Goal: Information Seeking & Learning: Learn about a topic

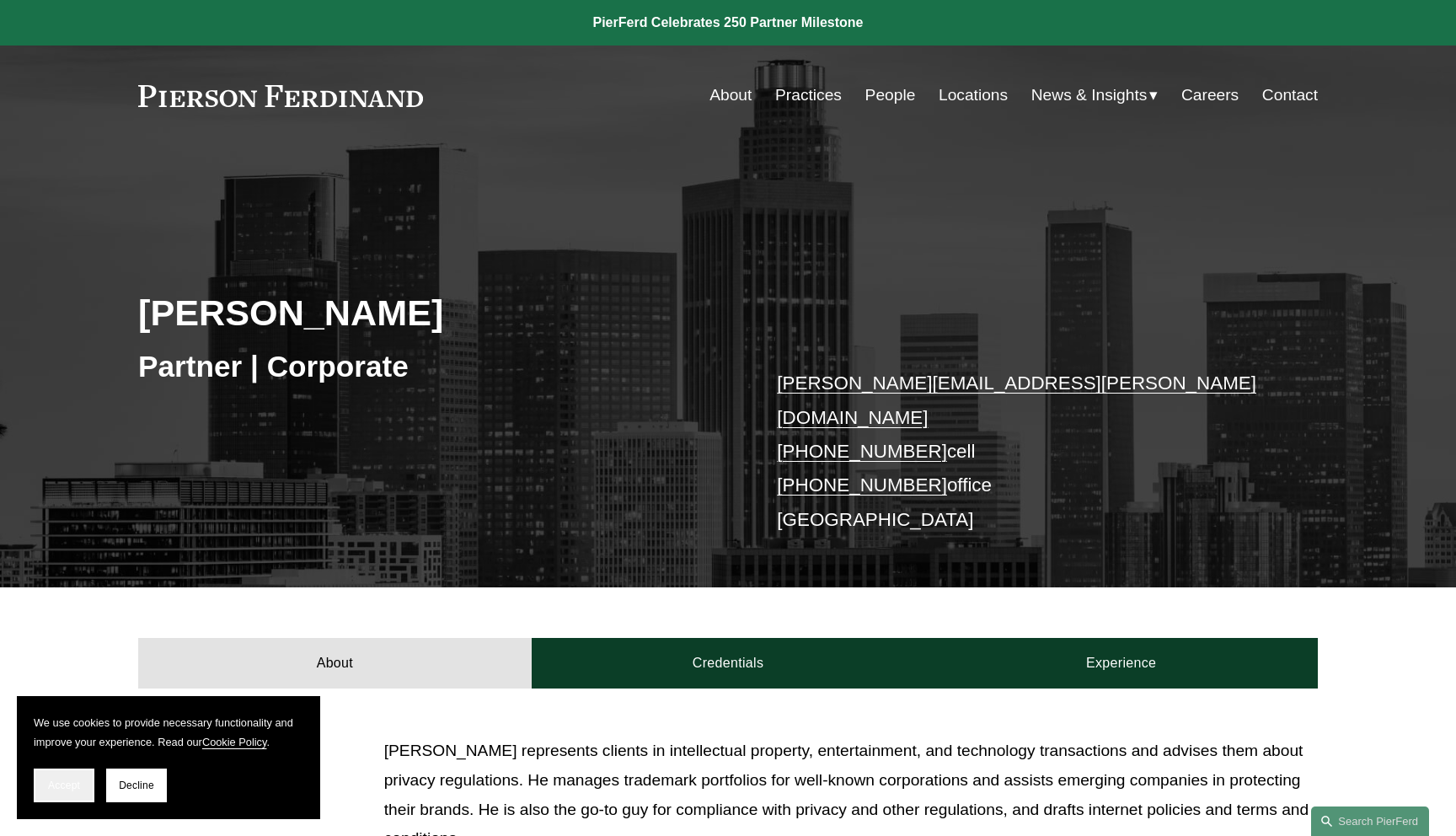
click at [73, 784] on span "Accept" at bounding box center [63, 784] width 32 height 12
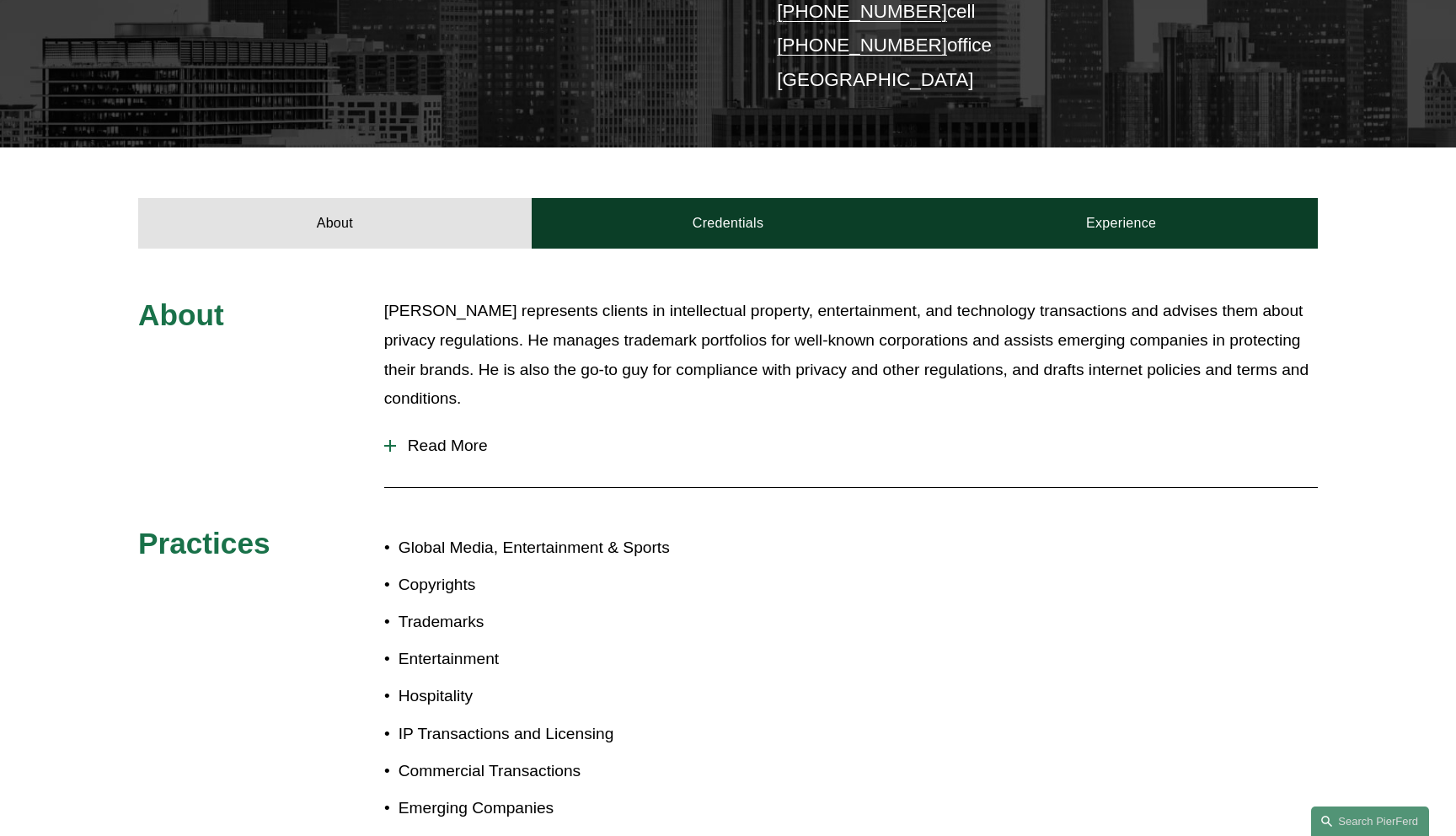
scroll to position [446, 0]
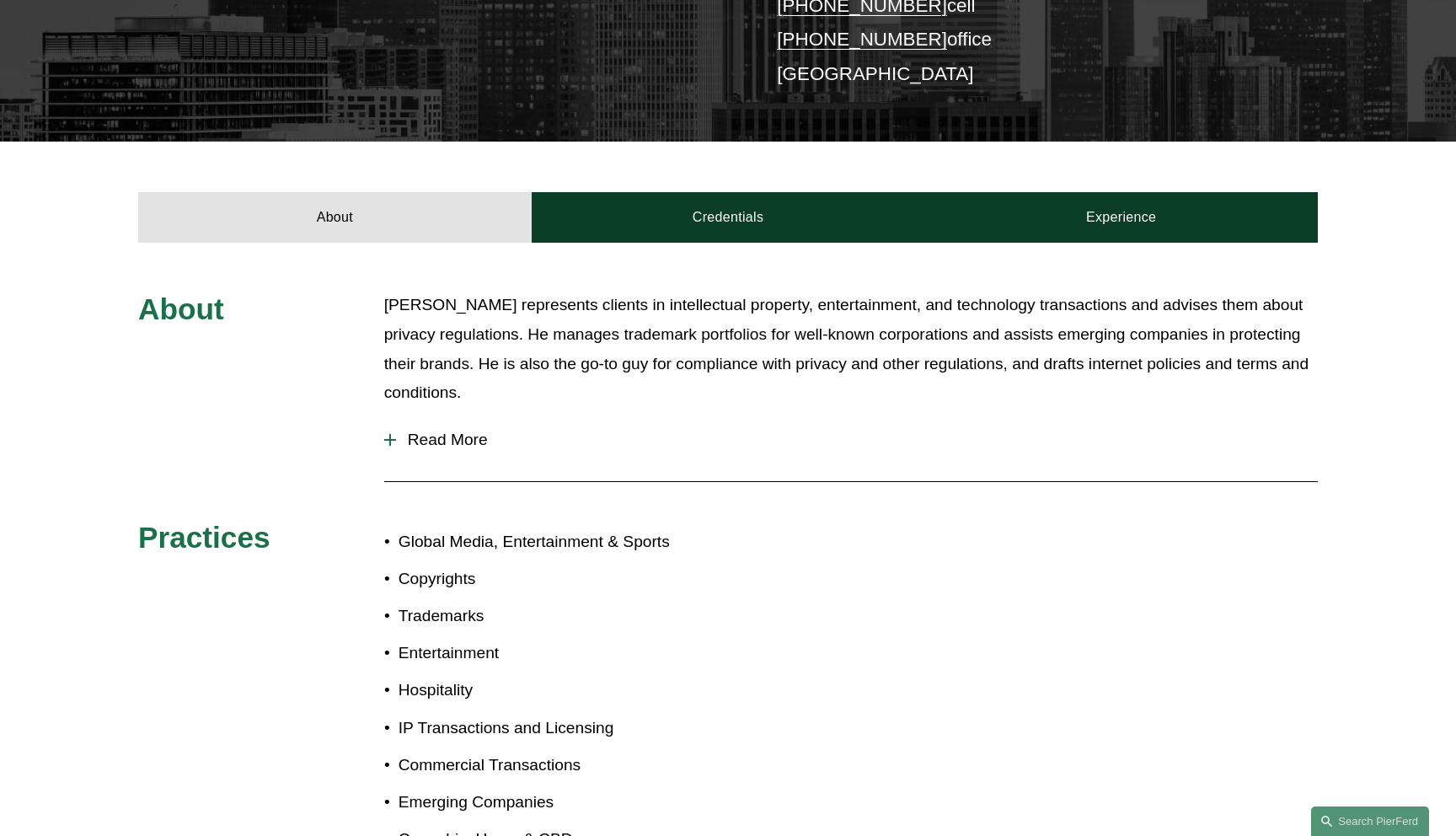
click at [470, 431] on span "Read More" at bounding box center [857, 440] width 922 height 18
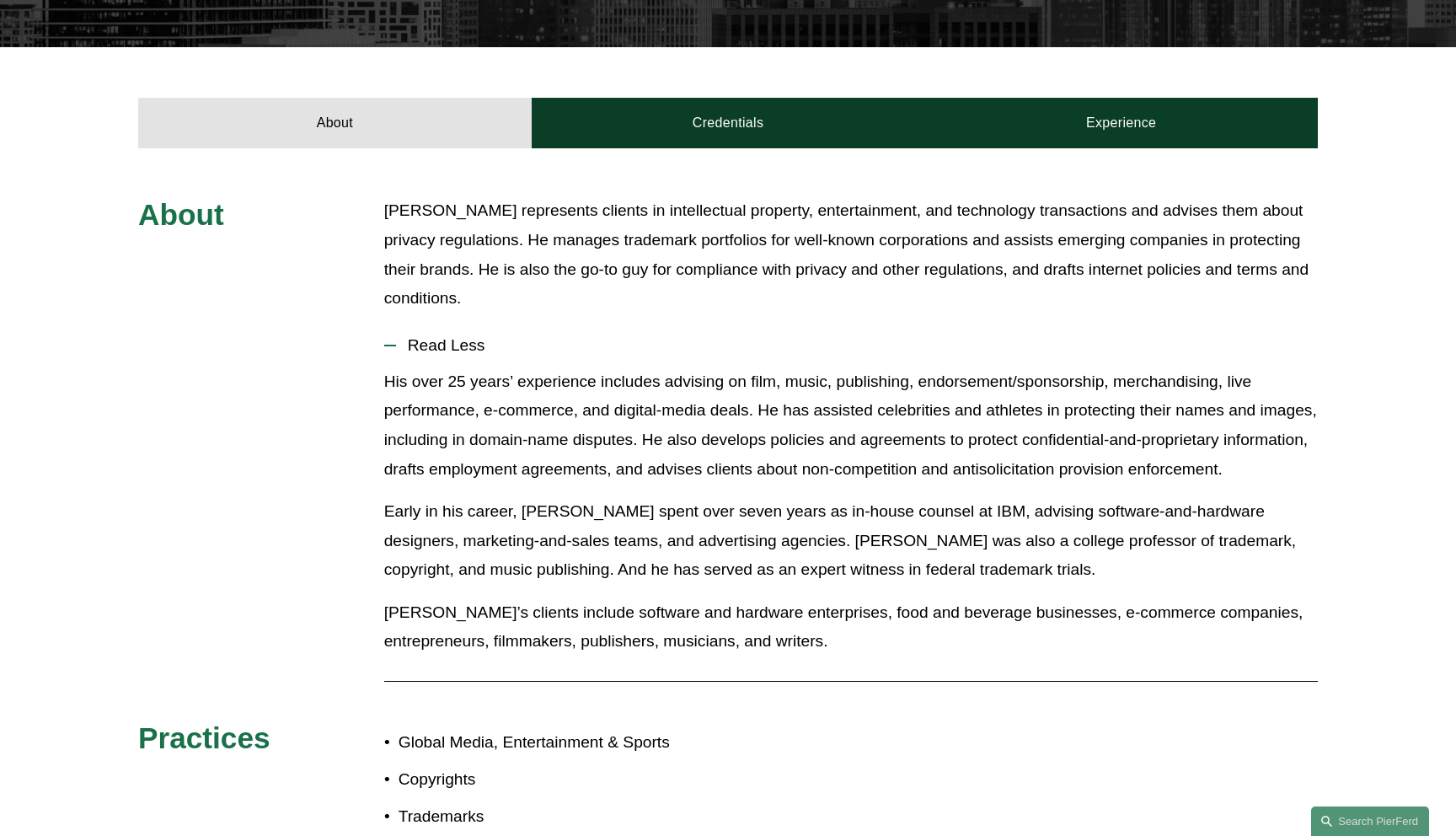
scroll to position [647, 0]
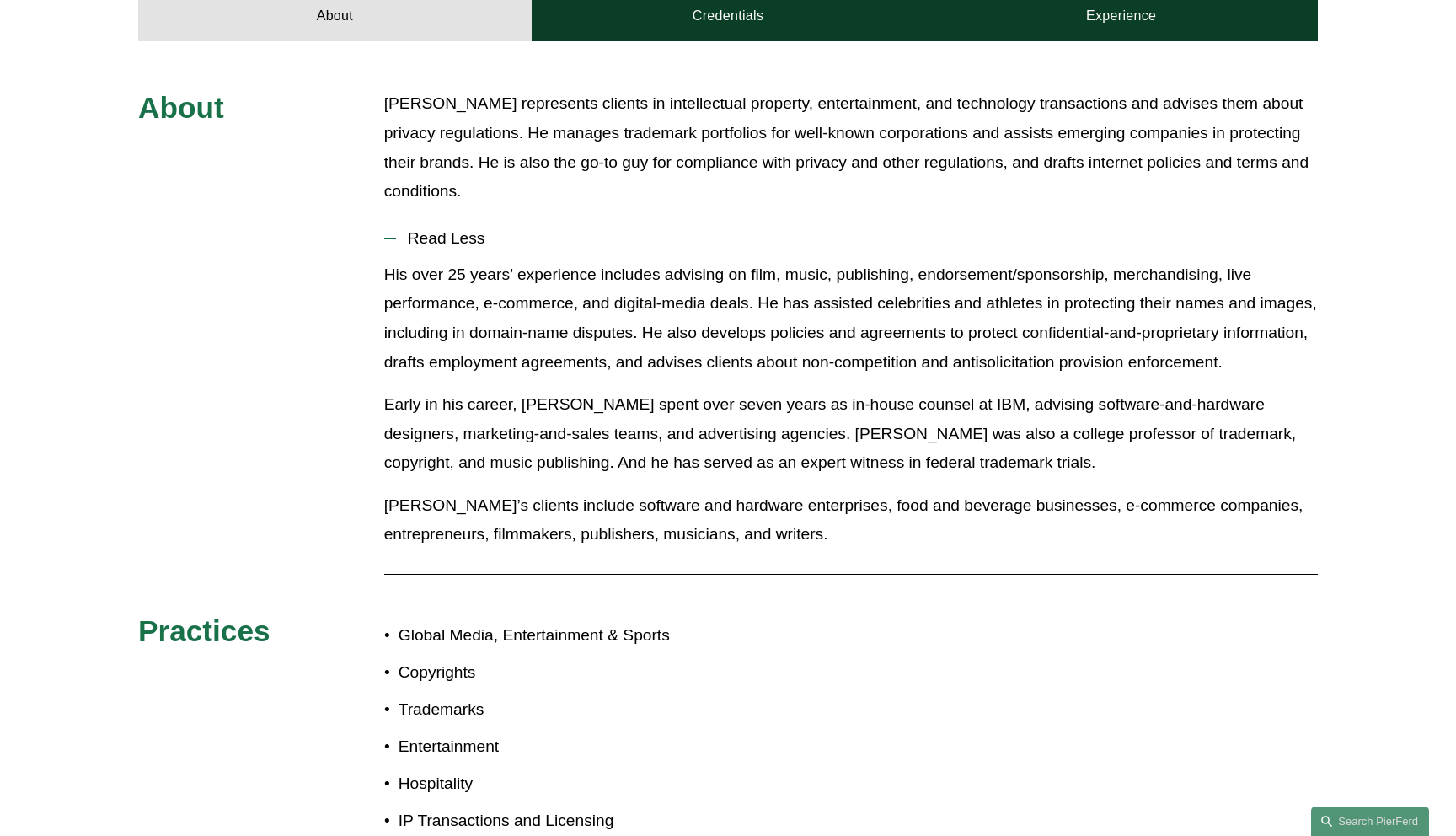
click at [456, 230] on span "Read Less" at bounding box center [857, 238] width 922 height 18
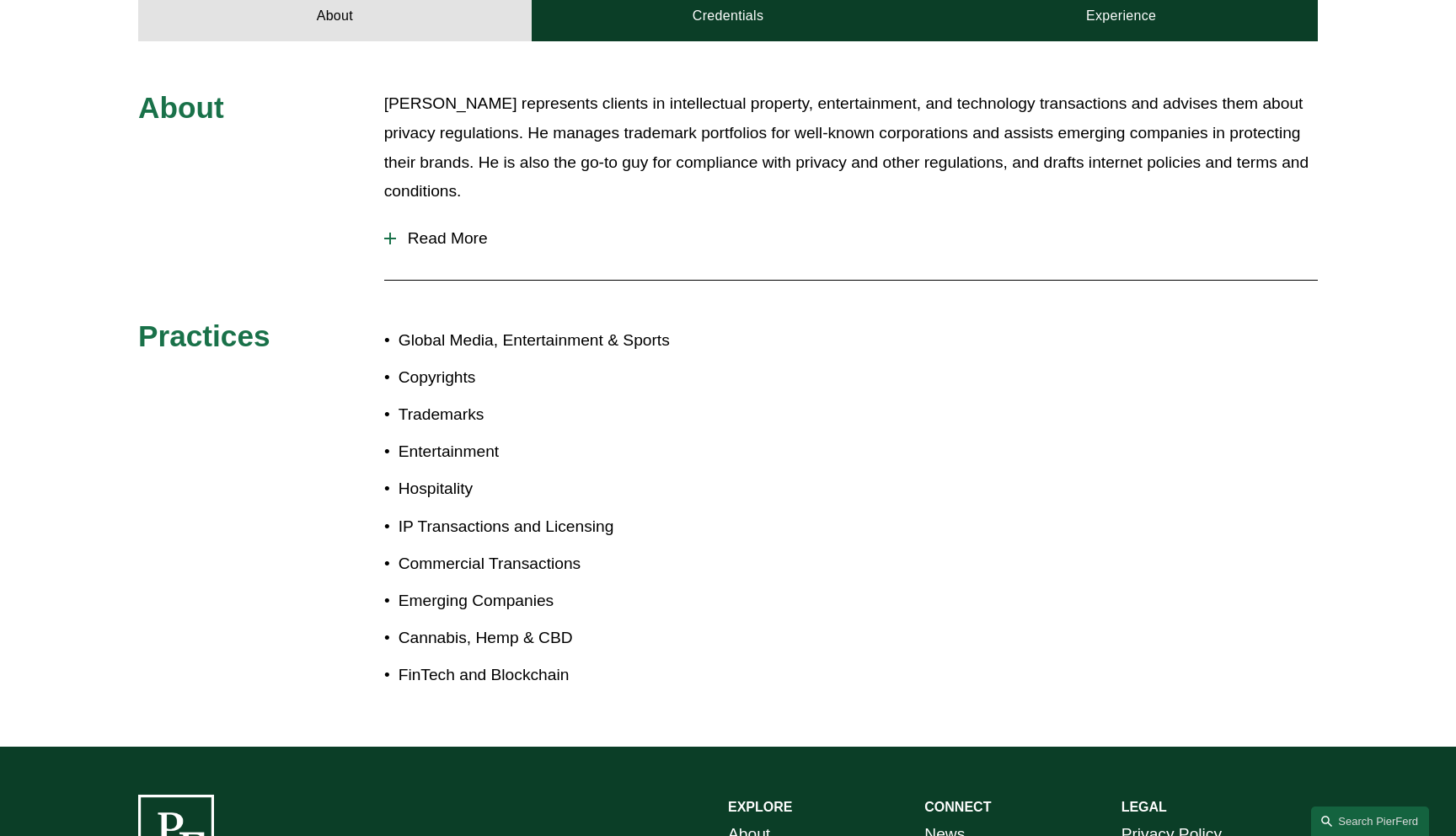
click at [469, 229] on span "Read More" at bounding box center [857, 238] width 922 height 18
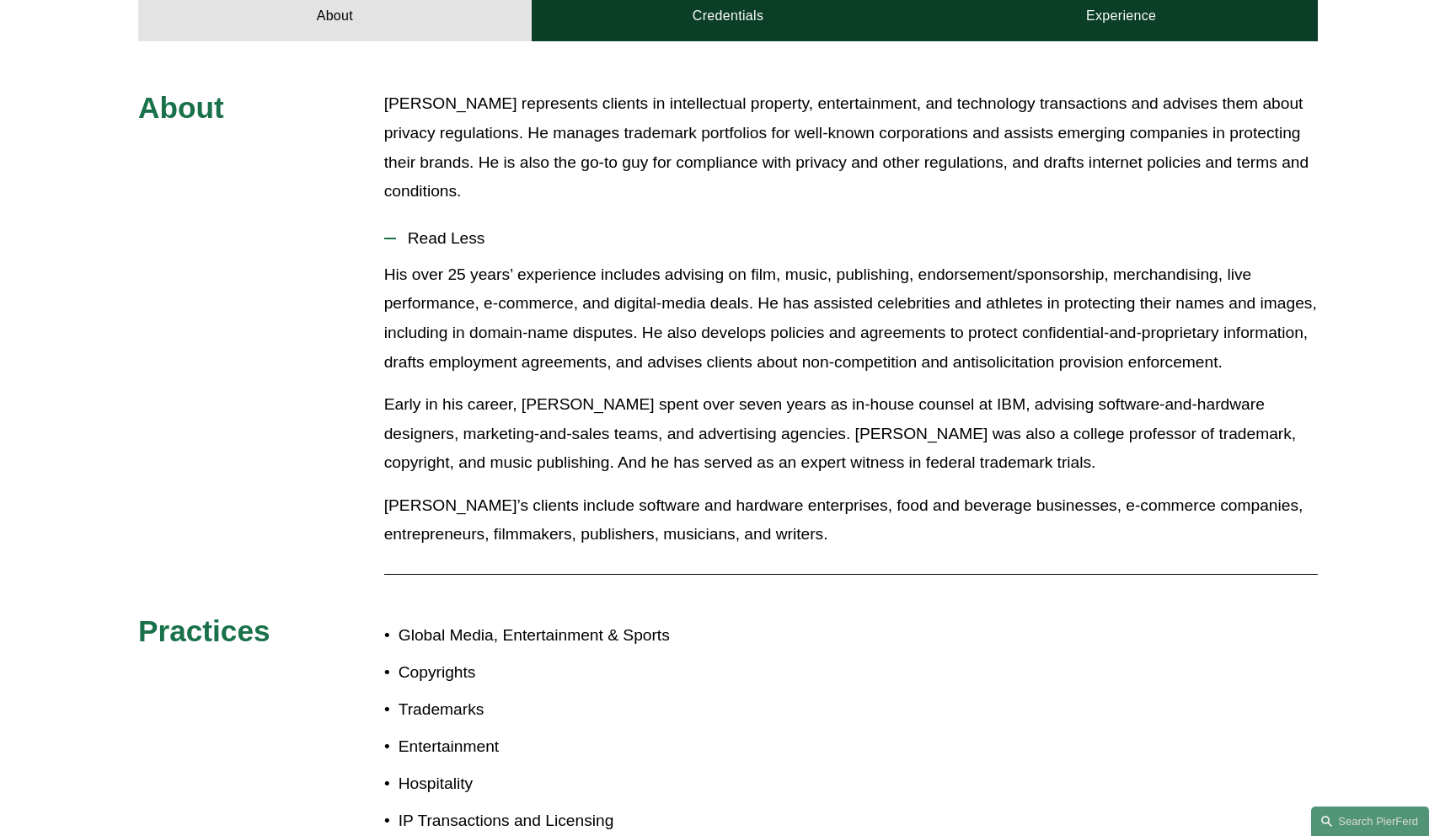
click at [469, 229] on span "Read Less" at bounding box center [857, 238] width 922 height 18
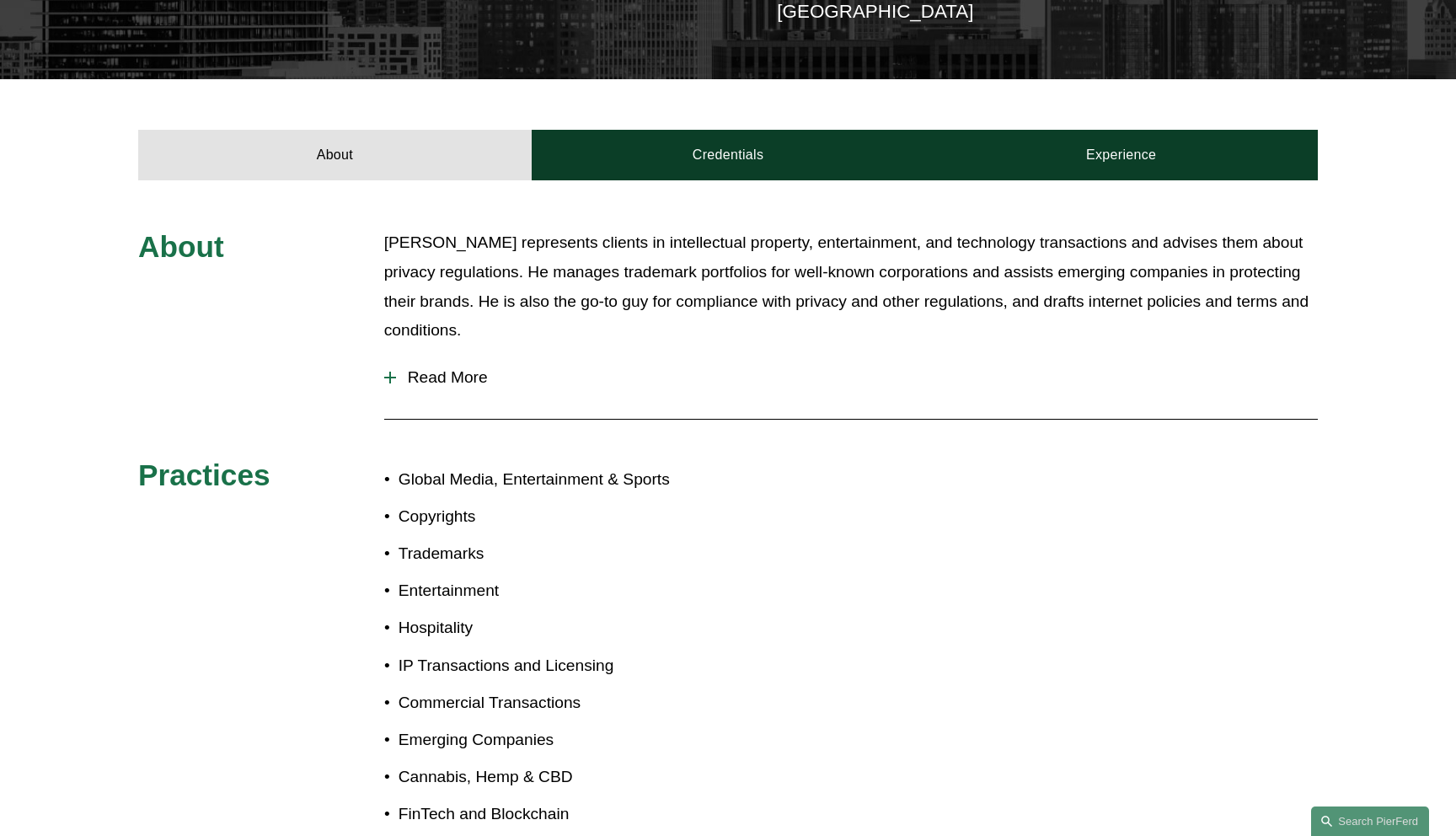
scroll to position [507, 0]
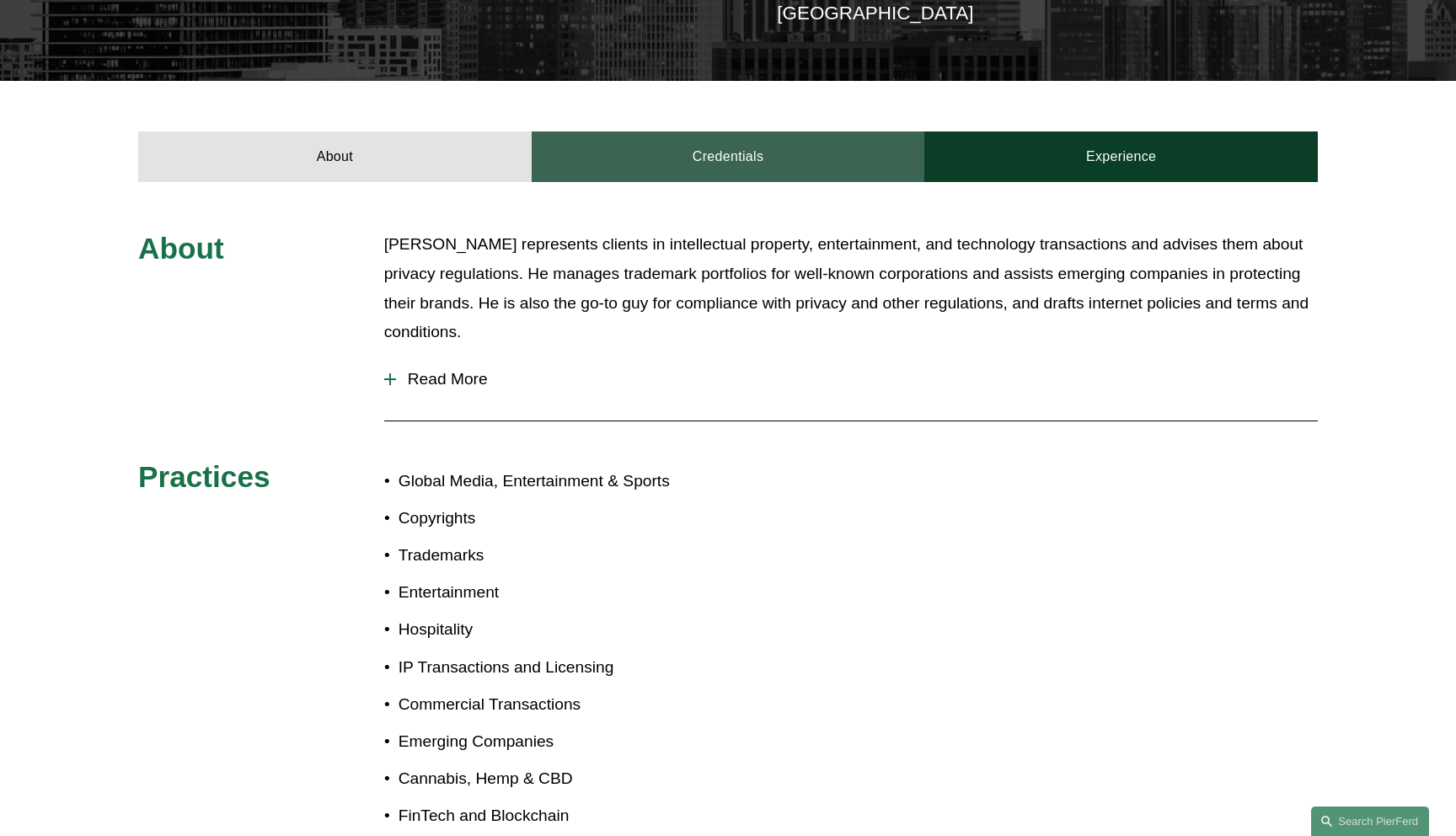
click at [715, 134] on link "Credentials" at bounding box center [728, 157] width 394 height 51
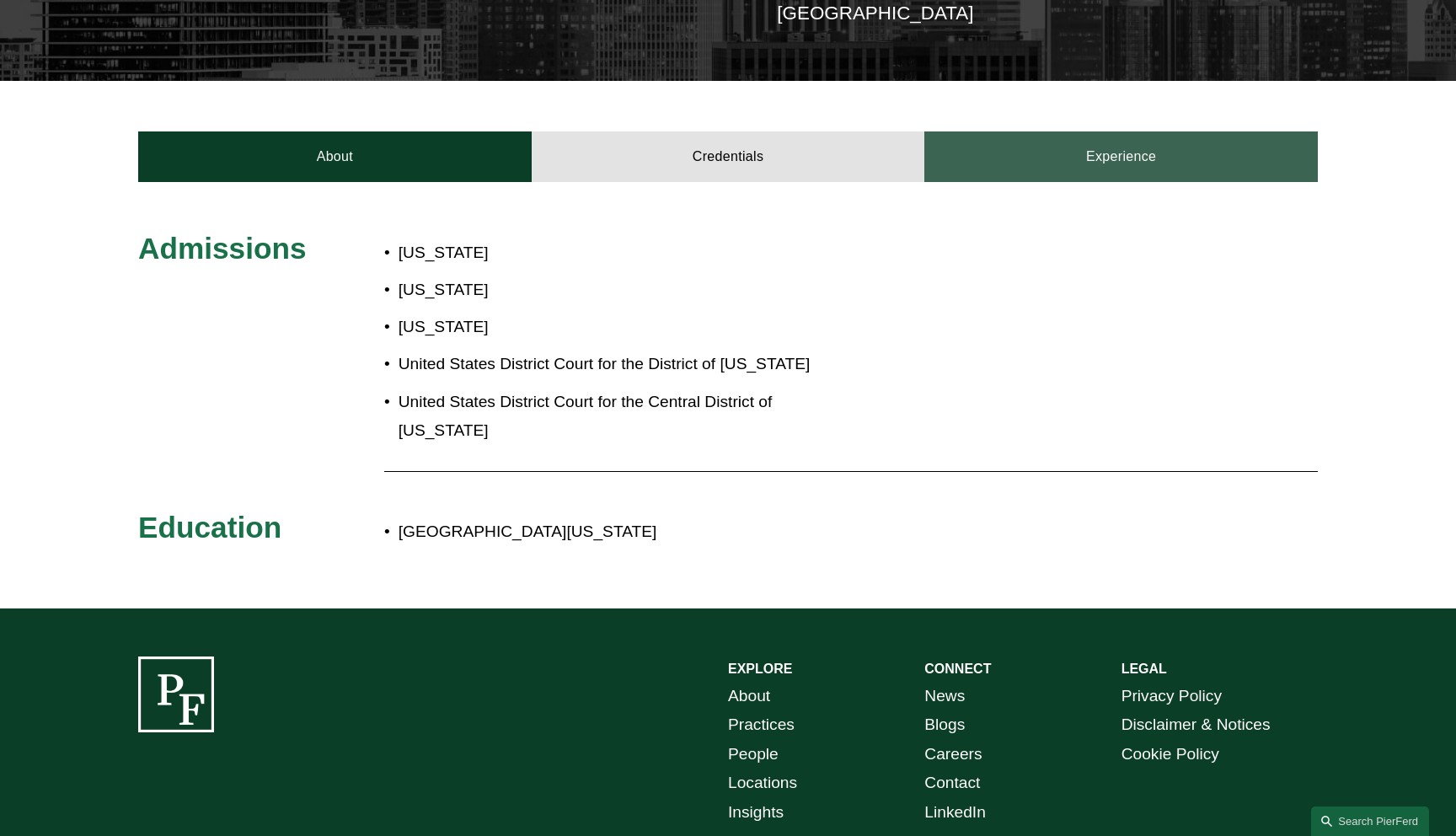
click at [1139, 148] on link "Experience" at bounding box center [1120, 157] width 394 height 51
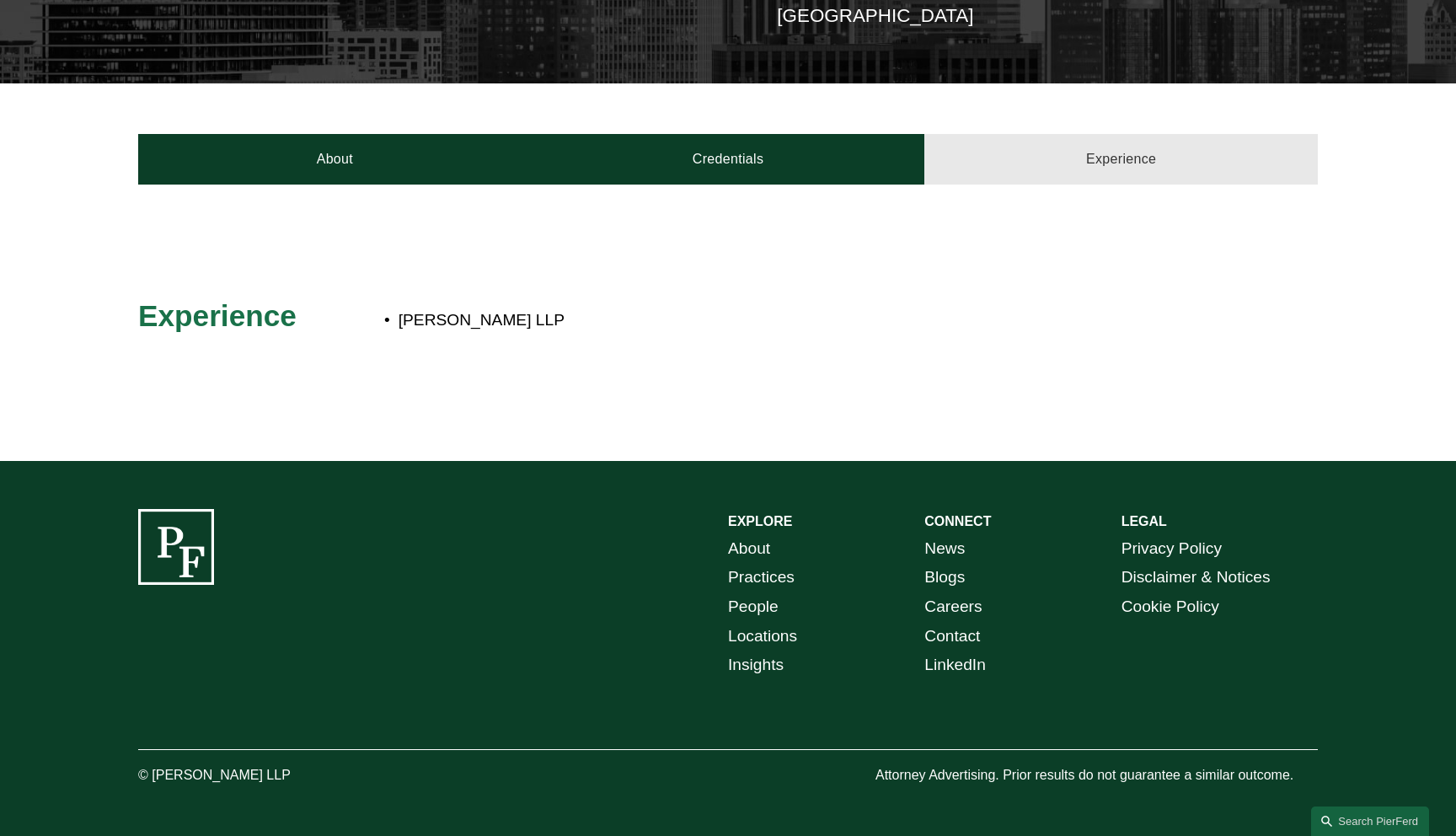
scroll to position [486, 0]
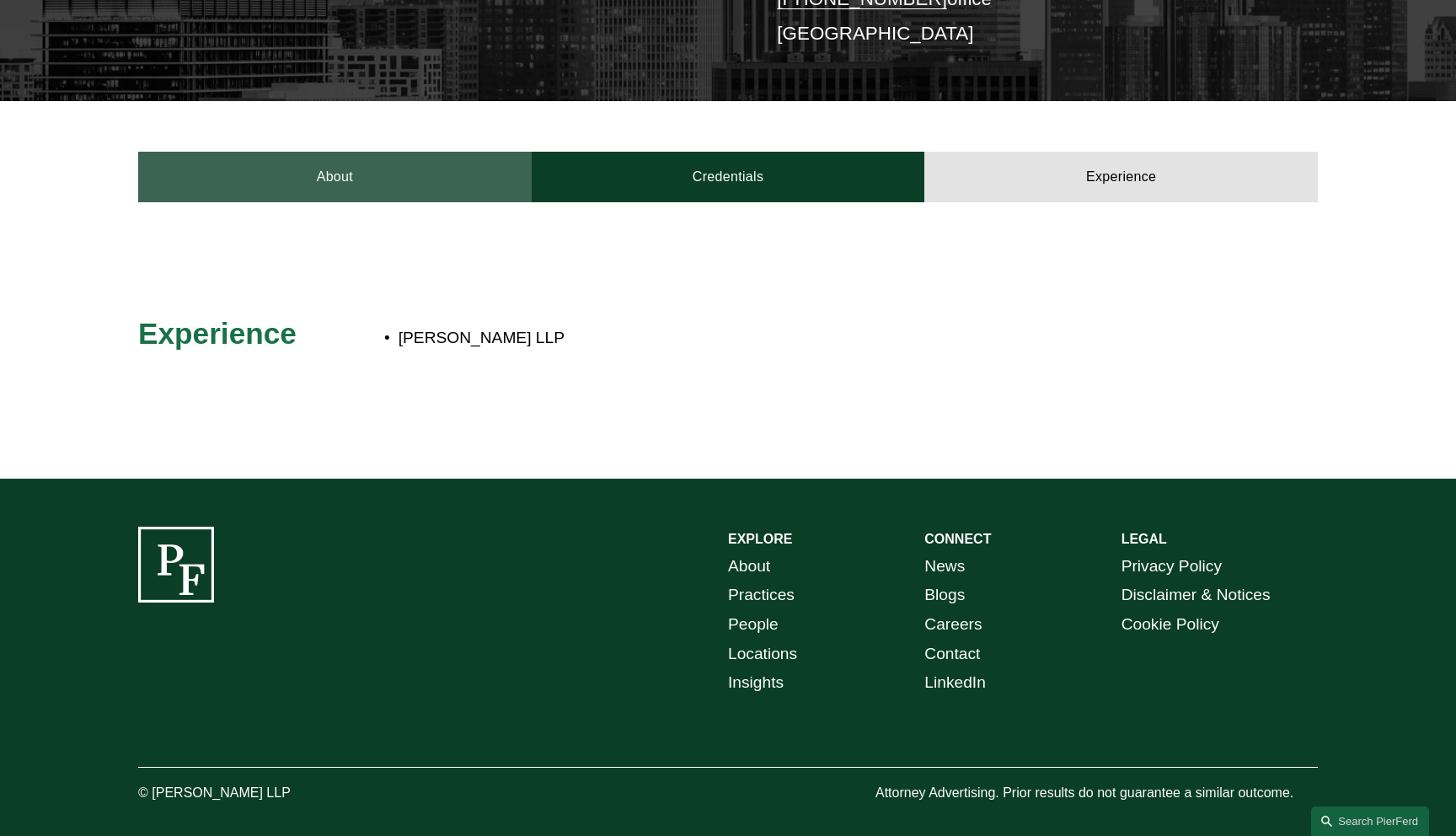
click at [376, 152] on link "About" at bounding box center [335, 177] width 394 height 51
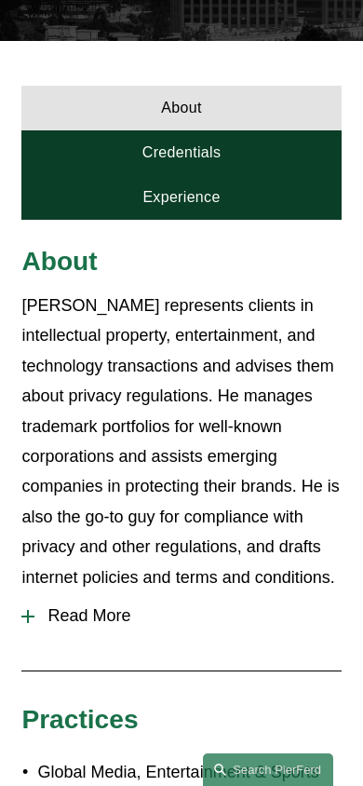
scroll to position [460, 0]
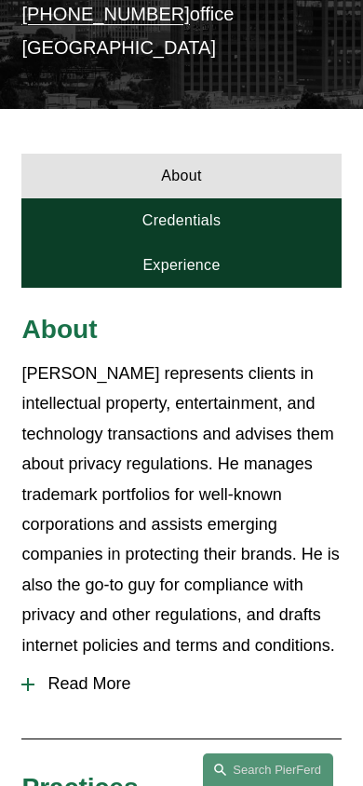
click at [264, 198] on link "Credentials" at bounding box center [180, 220] width 319 height 45
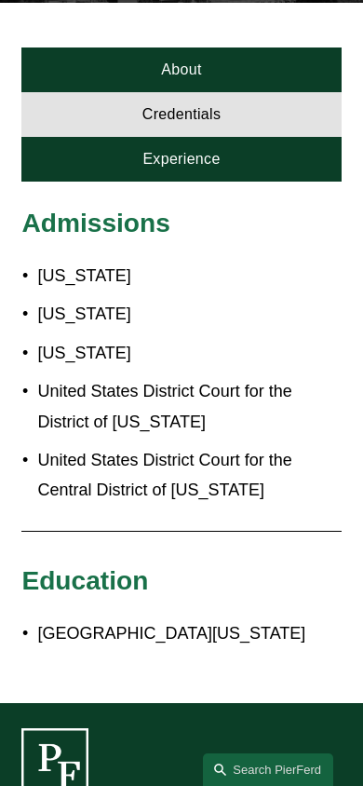
scroll to position [549, 0]
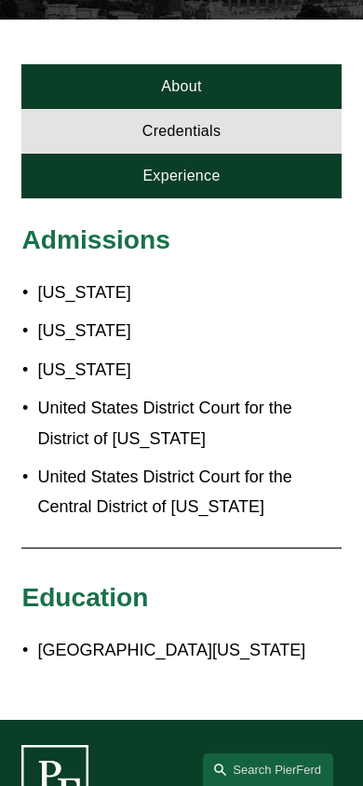
click at [249, 154] on link "Experience" at bounding box center [180, 176] width 319 height 45
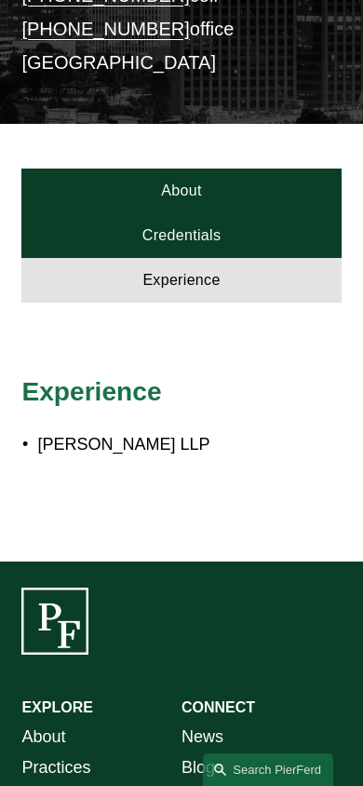
scroll to position [434, 0]
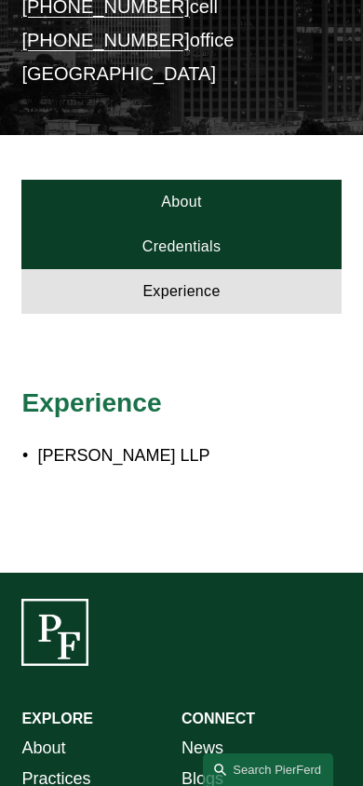
click at [226, 180] on link "About" at bounding box center [180, 202] width 319 height 45
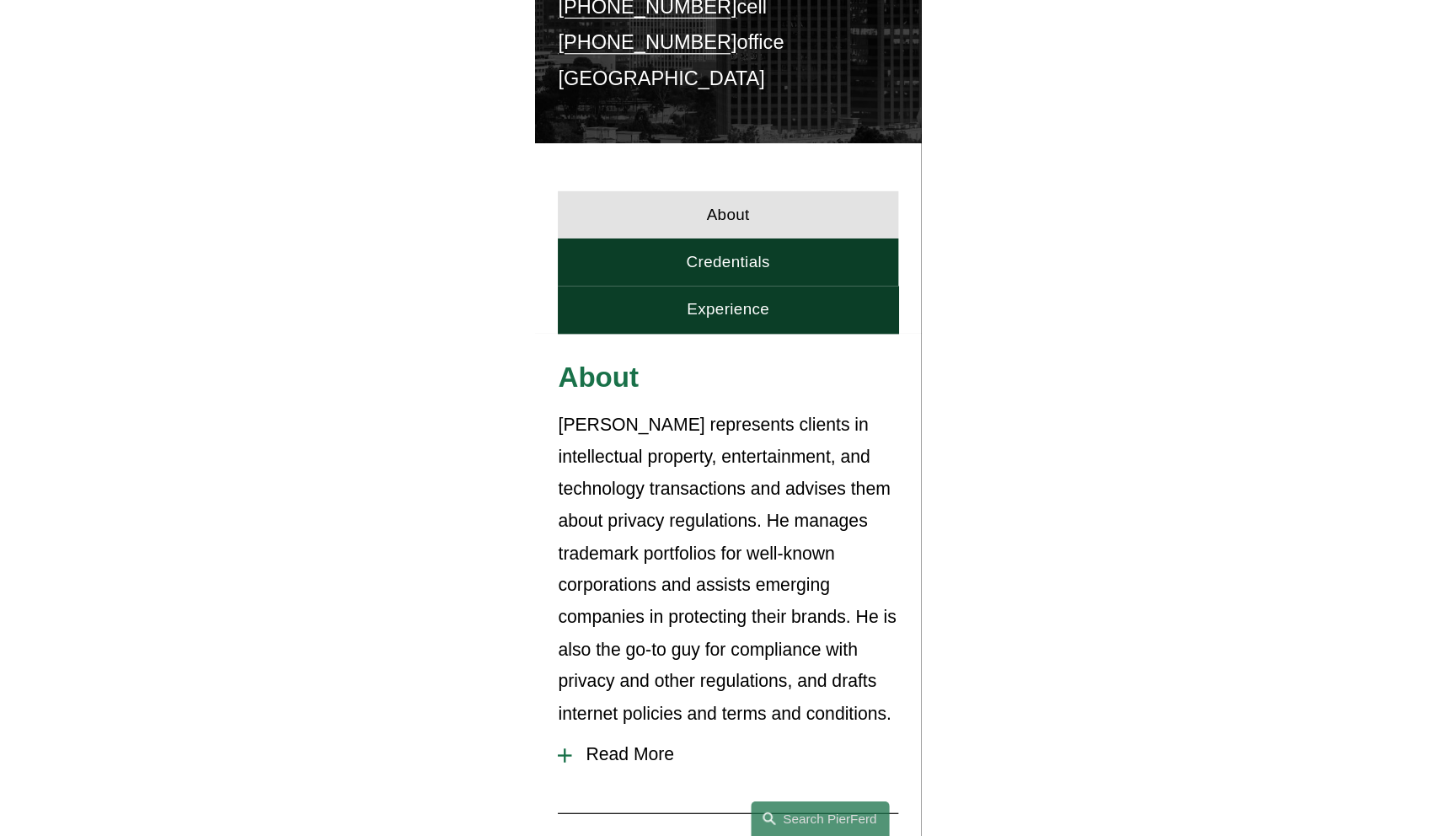
scroll to position [0, 0]
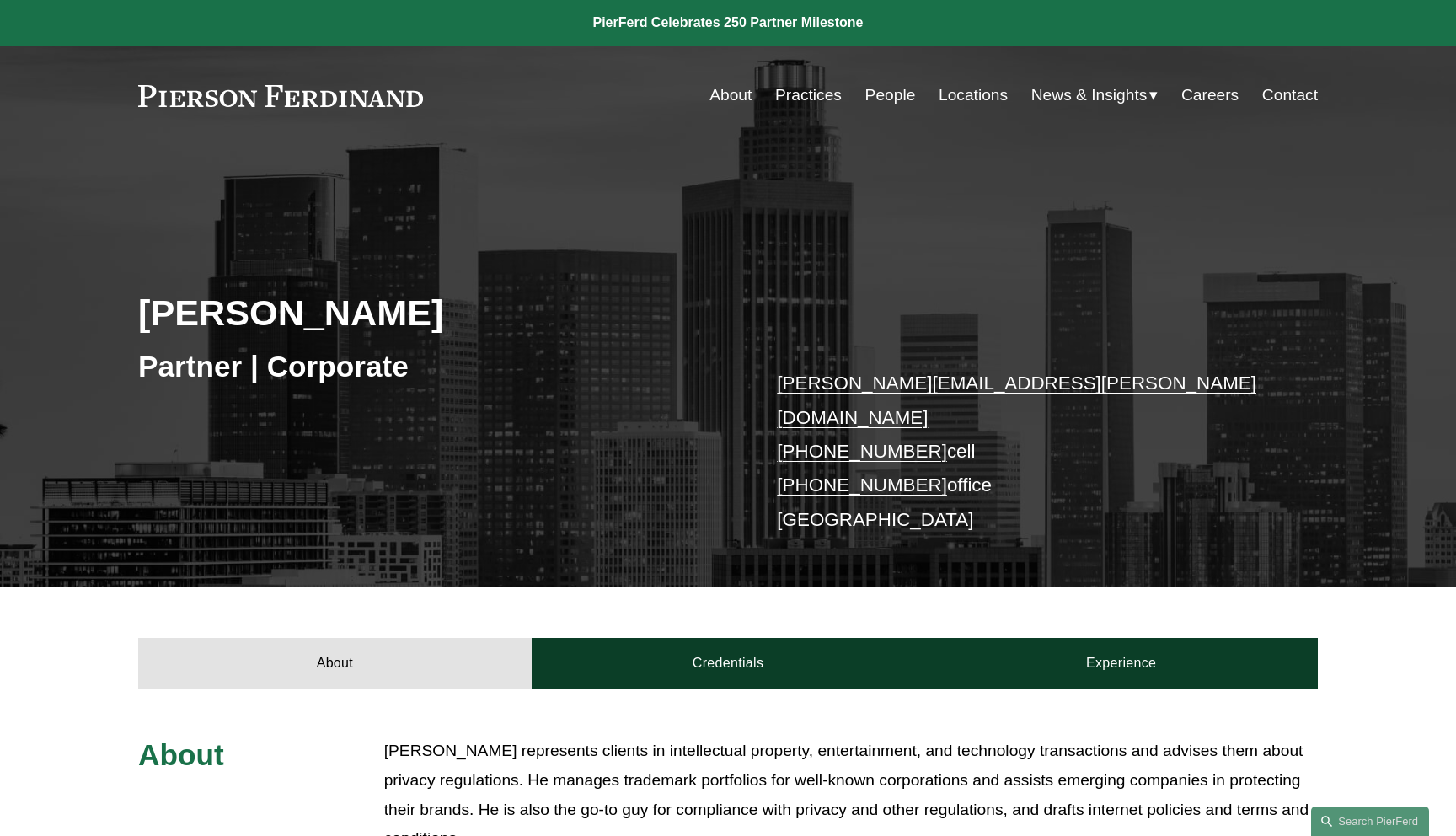
click at [1379, 435] on div "[PERSON_NAME] Partner | Corporate [PERSON_NAME][EMAIL_ADDRESS][PERSON_NAME][DOM…" at bounding box center [728, 387] width 1456 height 397
click at [1204, 95] on link "Careers" at bounding box center [1209, 95] width 57 height 32
